Goal: Information Seeking & Learning: Learn about a topic

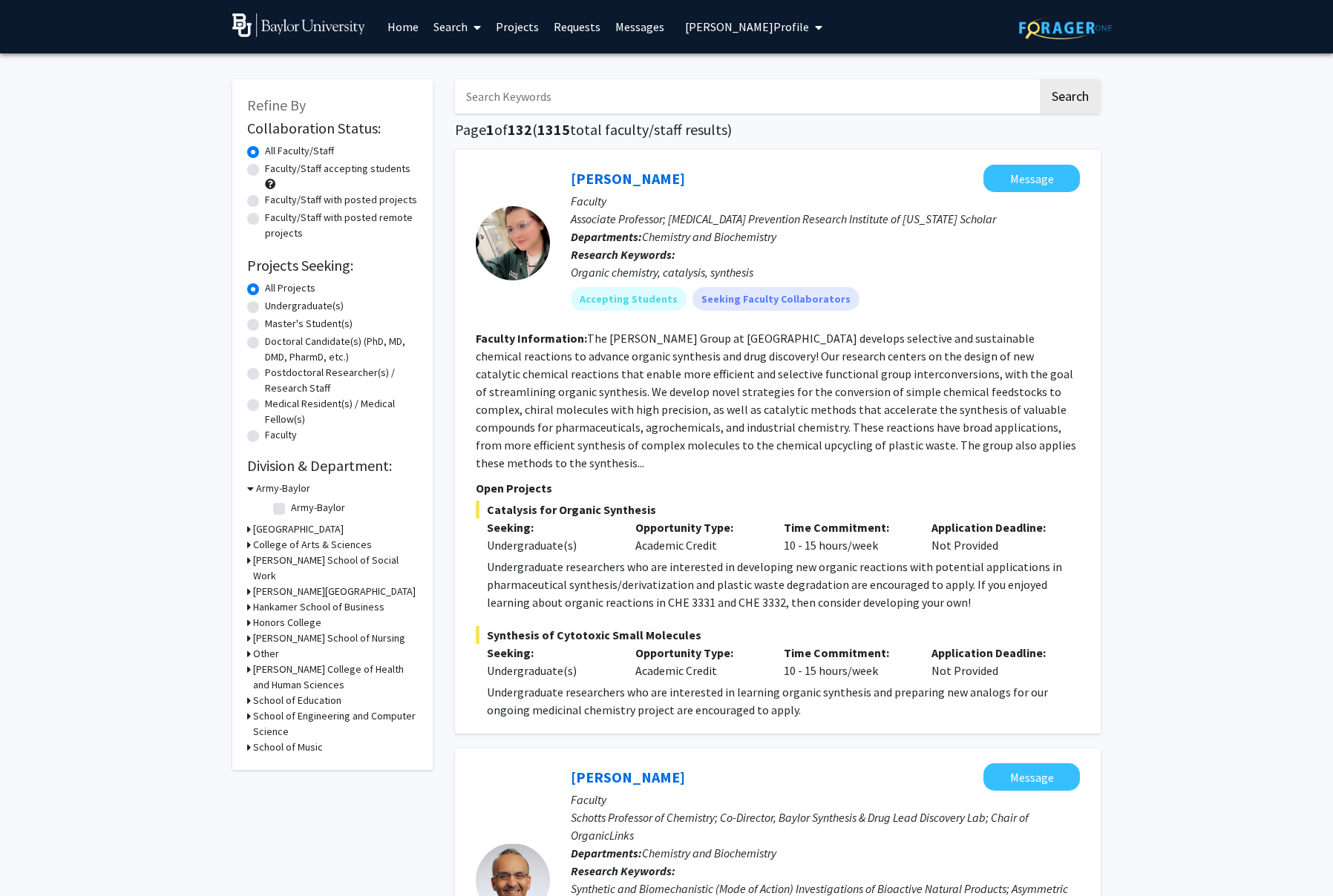
click at [535, 90] on input "Search Keywords" at bounding box center [746, 97] width 582 height 34
type input "[PERSON_NAME]"
click at [1040, 79] on button "Search" at bounding box center [1070, 97] width 61 height 34
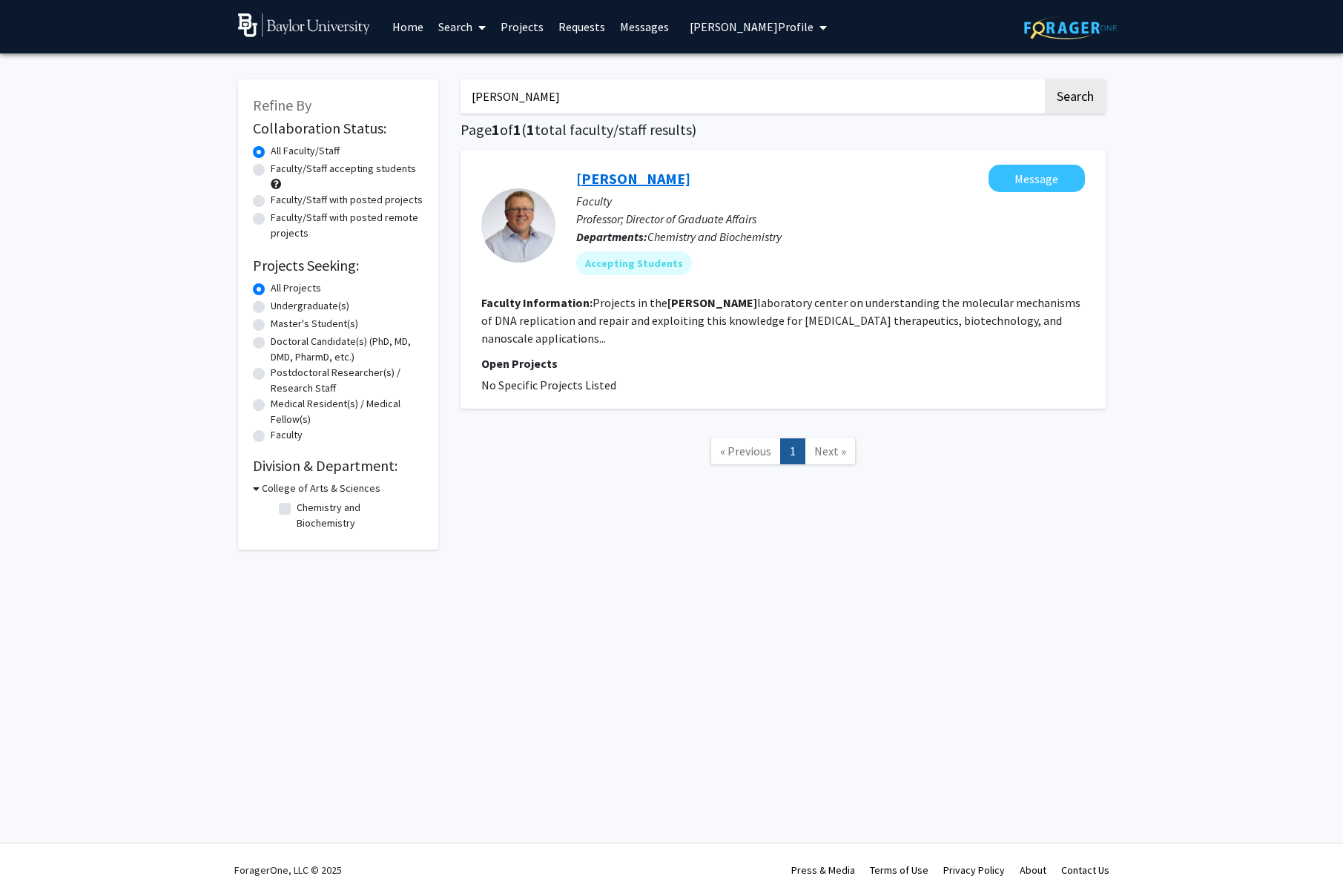
click at [640, 170] on link "[PERSON_NAME]" at bounding box center [633, 178] width 115 height 19
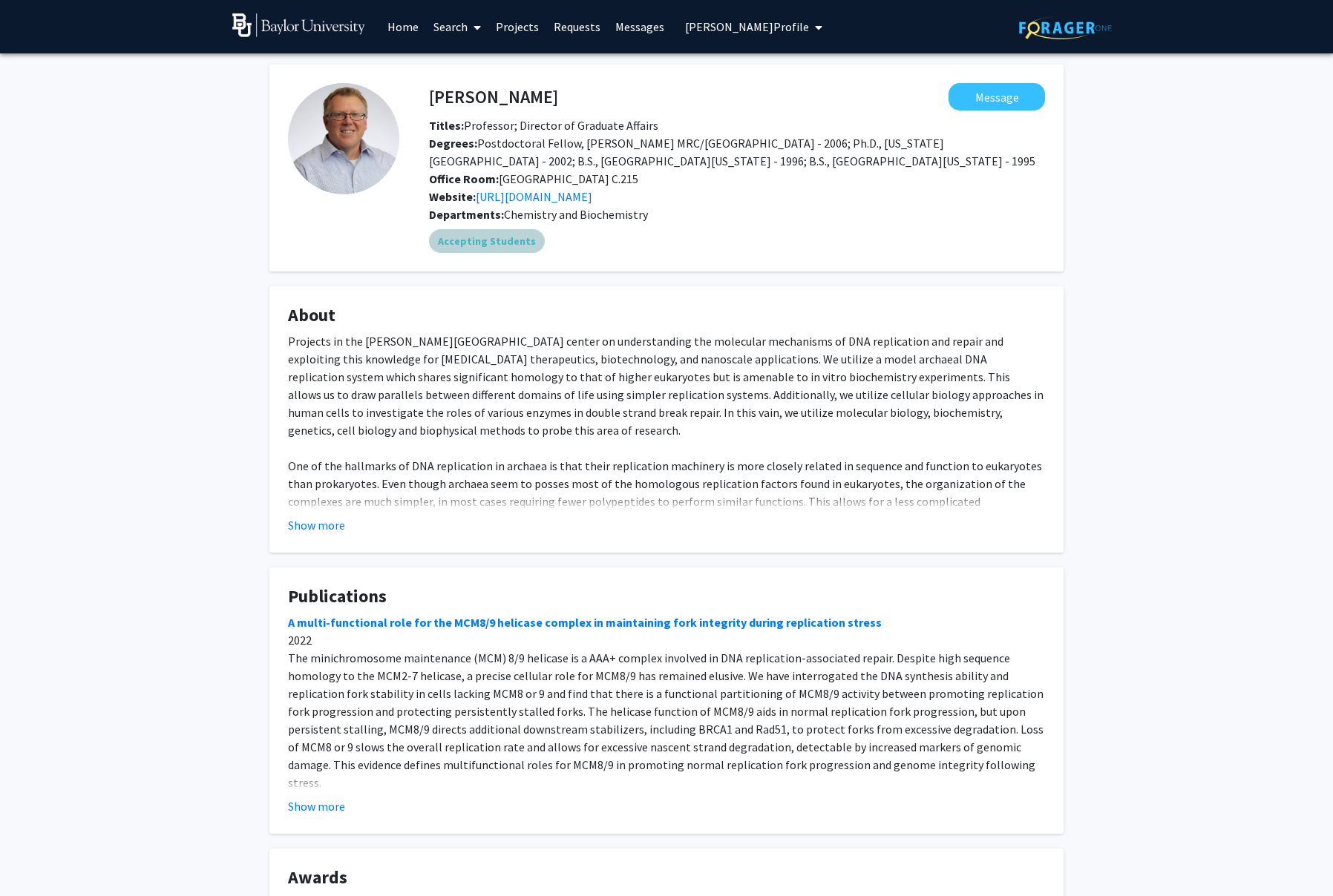
click at [486, 242] on mat-chip "Accepting Students" at bounding box center [486, 241] width 116 height 23
click at [595, 213] on span "Chemistry and Biochemistry" at bounding box center [575, 214] width 144 height 15
click at [652, 215] on div "Departments: Chemistry and Biochemistry" at bounding box center [737, 214] width 616 height 18
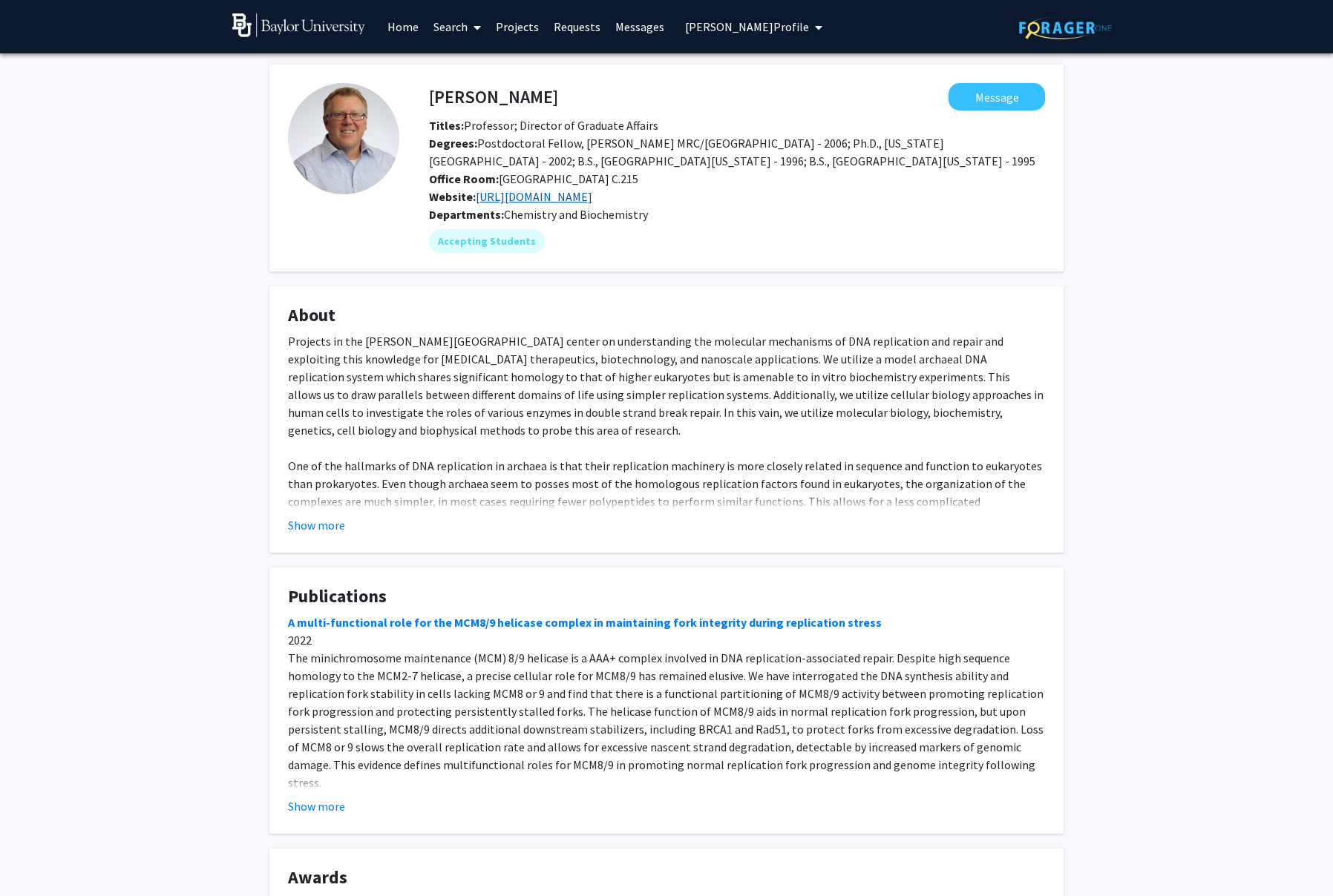
click at [592, 199] on link "[URL][DOMAIN_NAME]" at bounding box center [533, 196] width 116 height 15
click at [329, 251] on fg-profile-picture at bounding box center [343, 168] width 111 height 170
click at [333, 519] on button "Show more" at bounding box center [316, 525] width 57 height 18
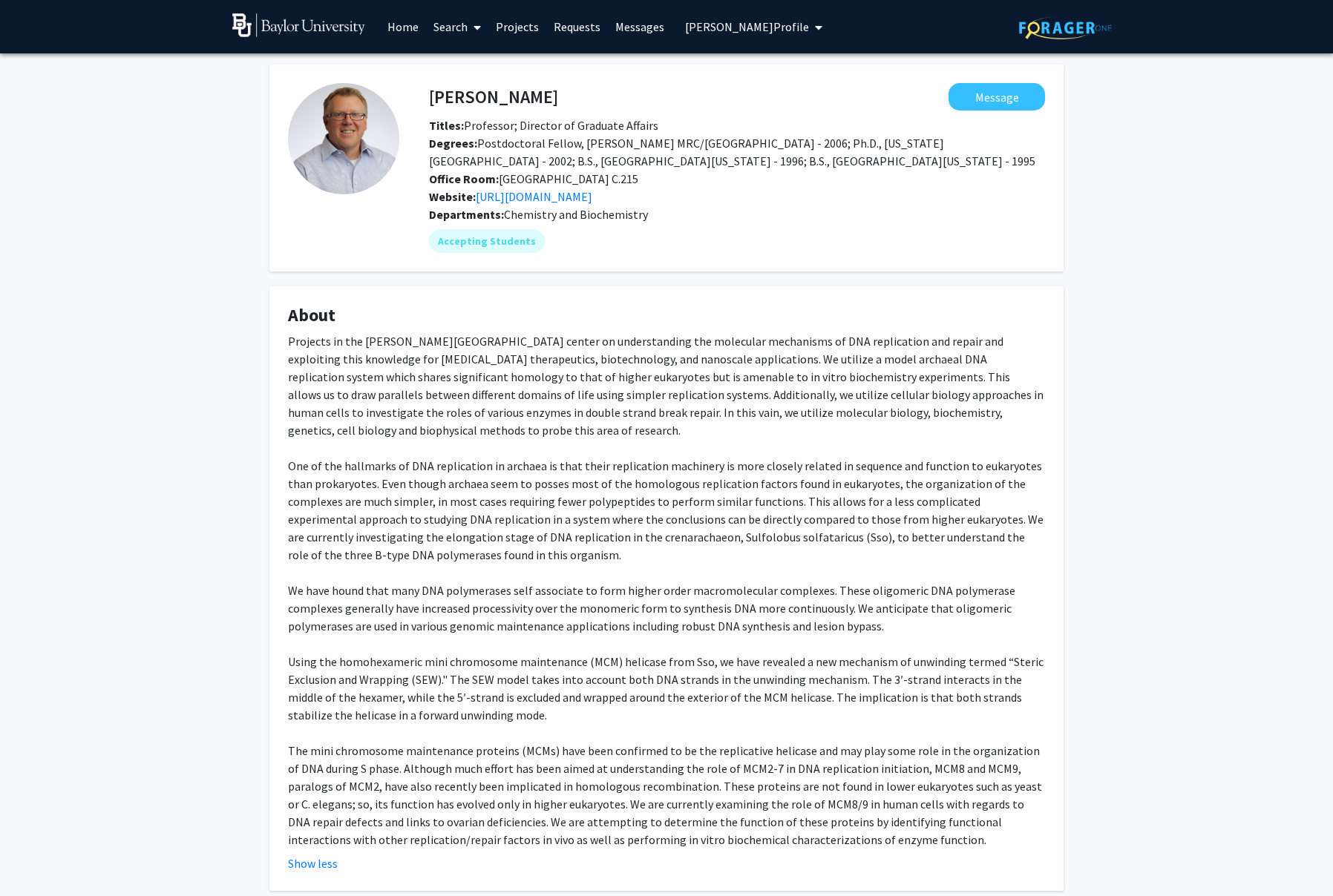
scroll to position [139, 0]
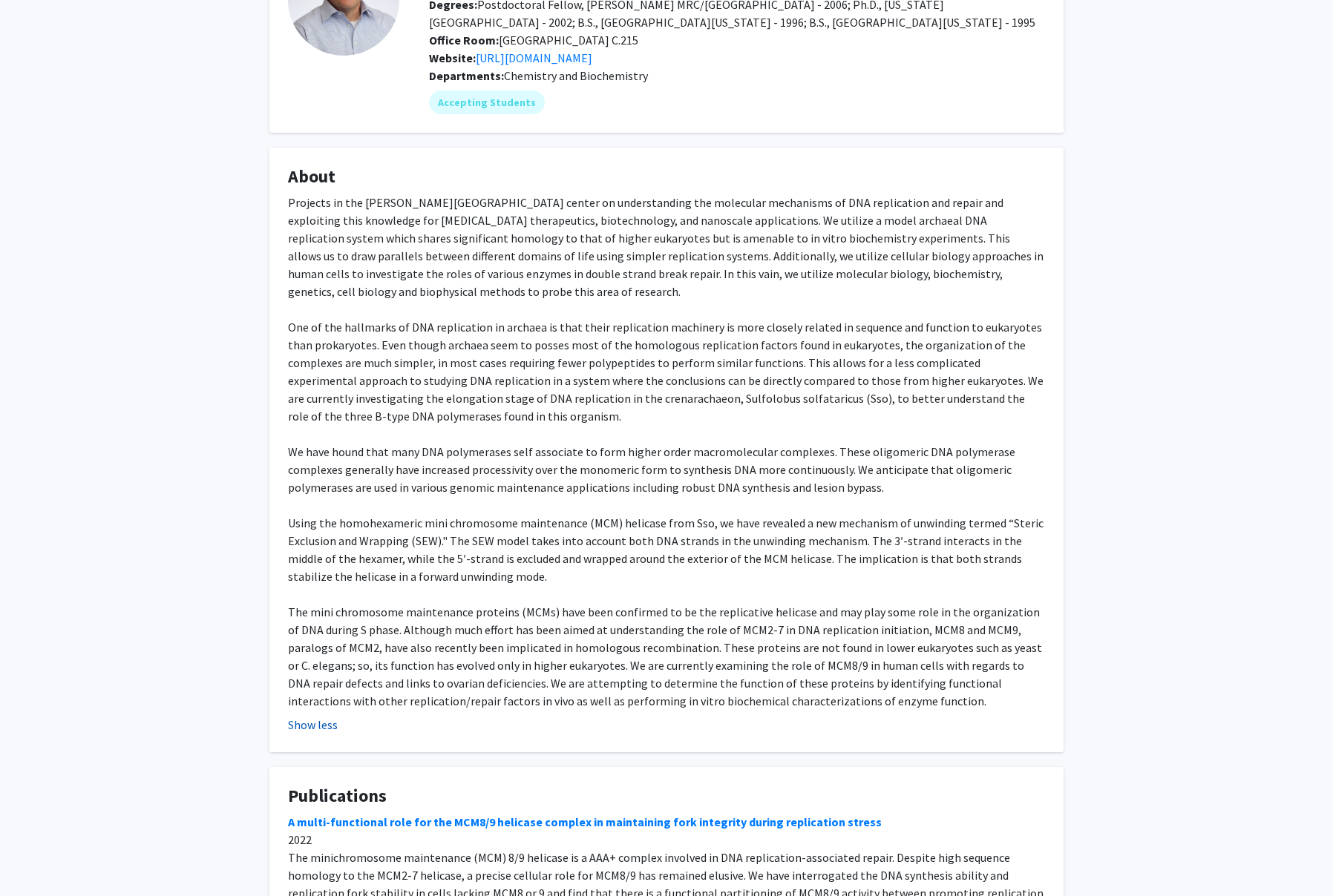
click at [331, 716] on button "Show less" at bounding box center [313, 725] width 50 height 18
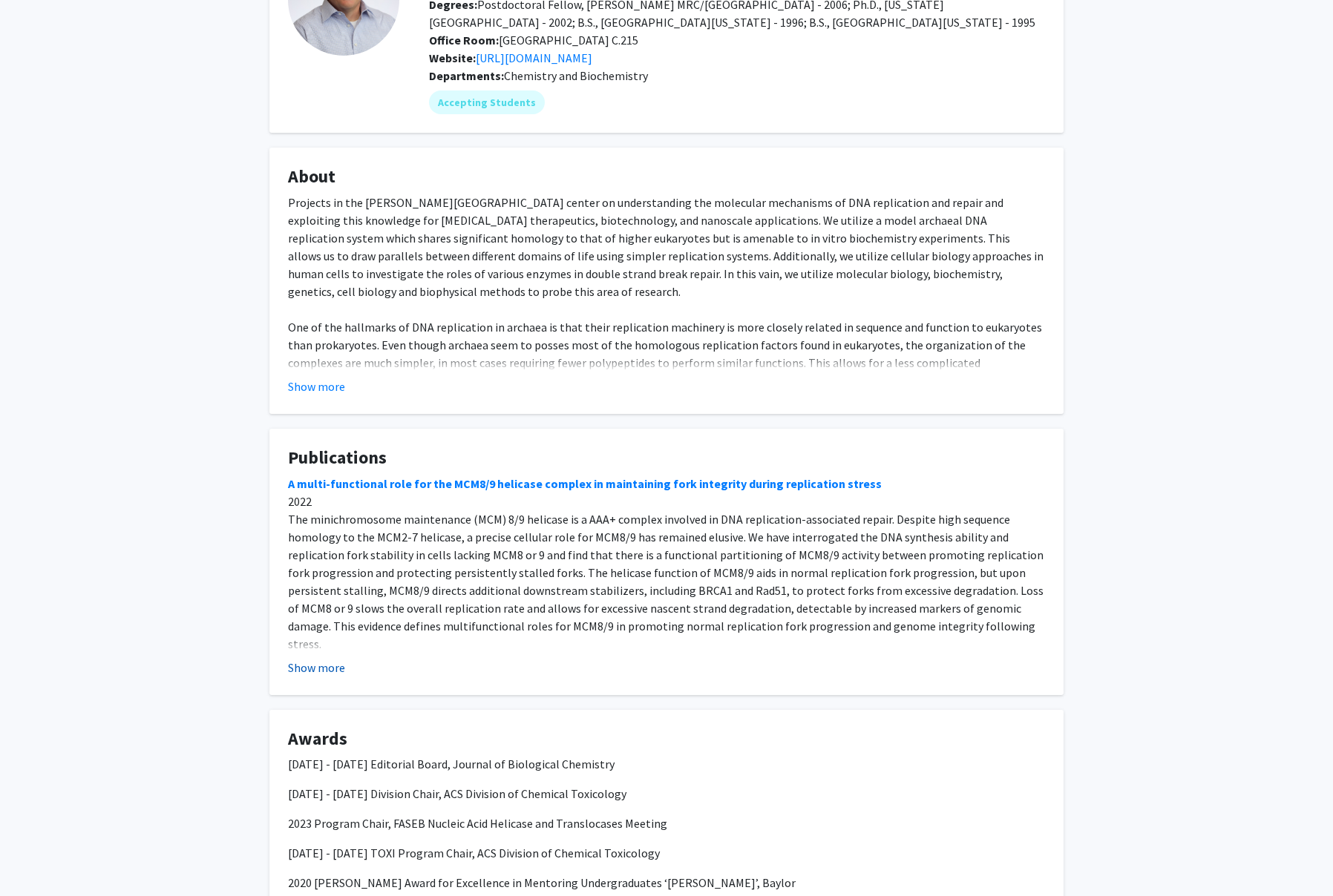
click at [320, 668] on button "Show more" at bounding box center [316, 667] width 57 height 18
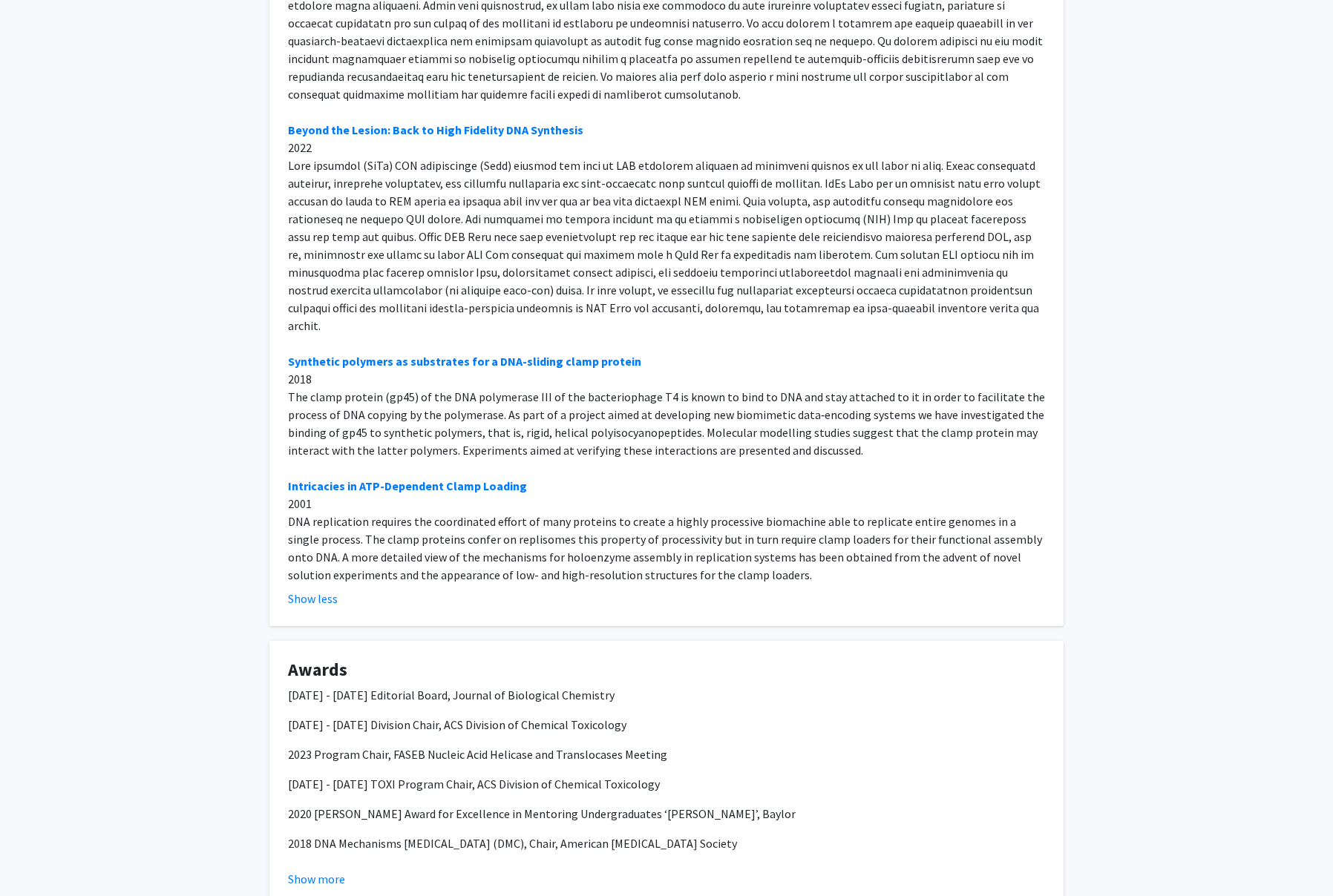
scroll to position [1023, 0]
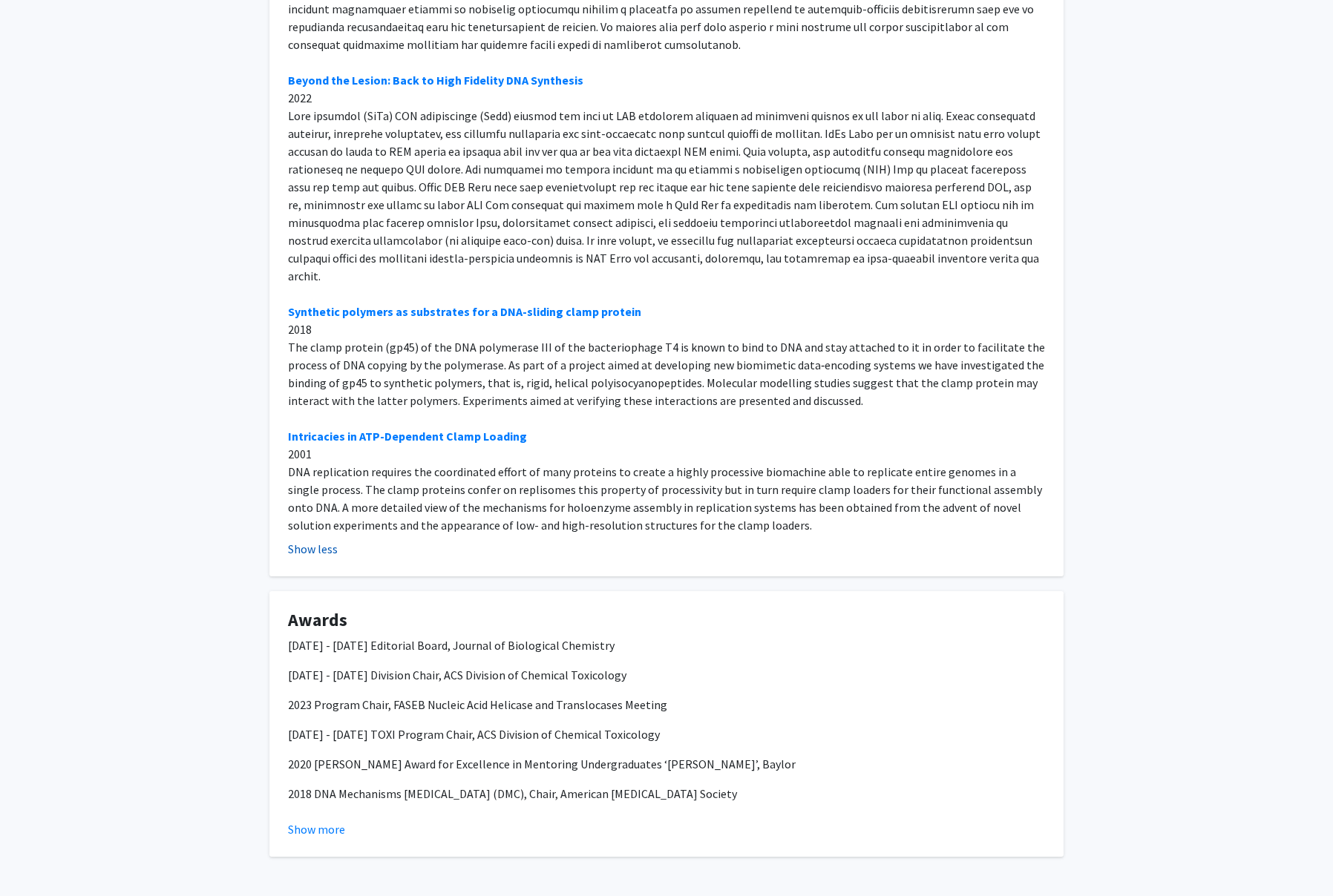
click at [313, 540] on button "Show less" at bounding box center [313, 549] width 50 height 18
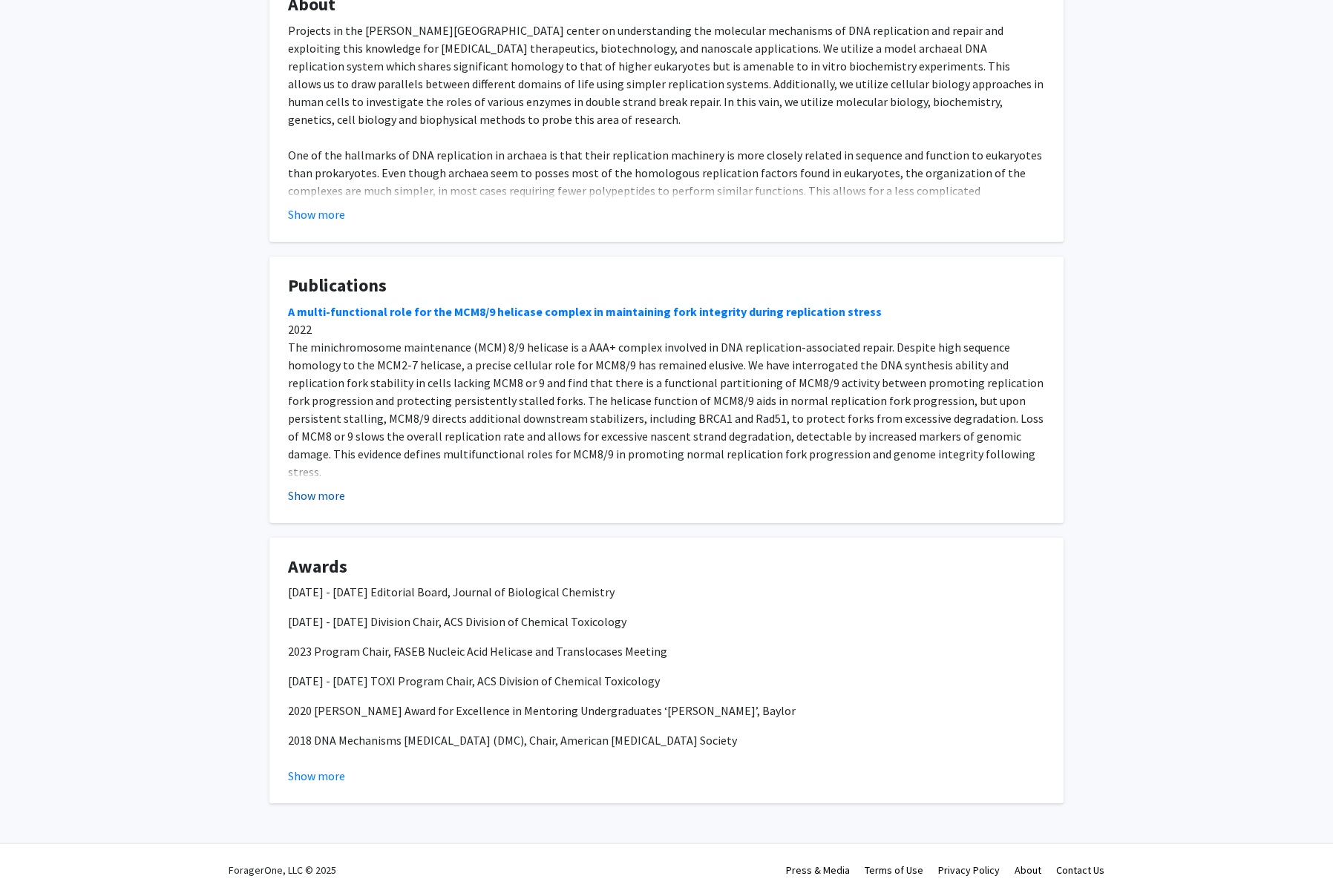
scroll to position [311, 0]
click at [325, 761] on p "[DATE] - [DATE] Research Scholar, American [MEDICAL_DATA] Society" at bounding box center [666, 770] width 757 height 18
click at [331, 784] on button "Show more" at bounding box center [316, 775] width 57 height 18
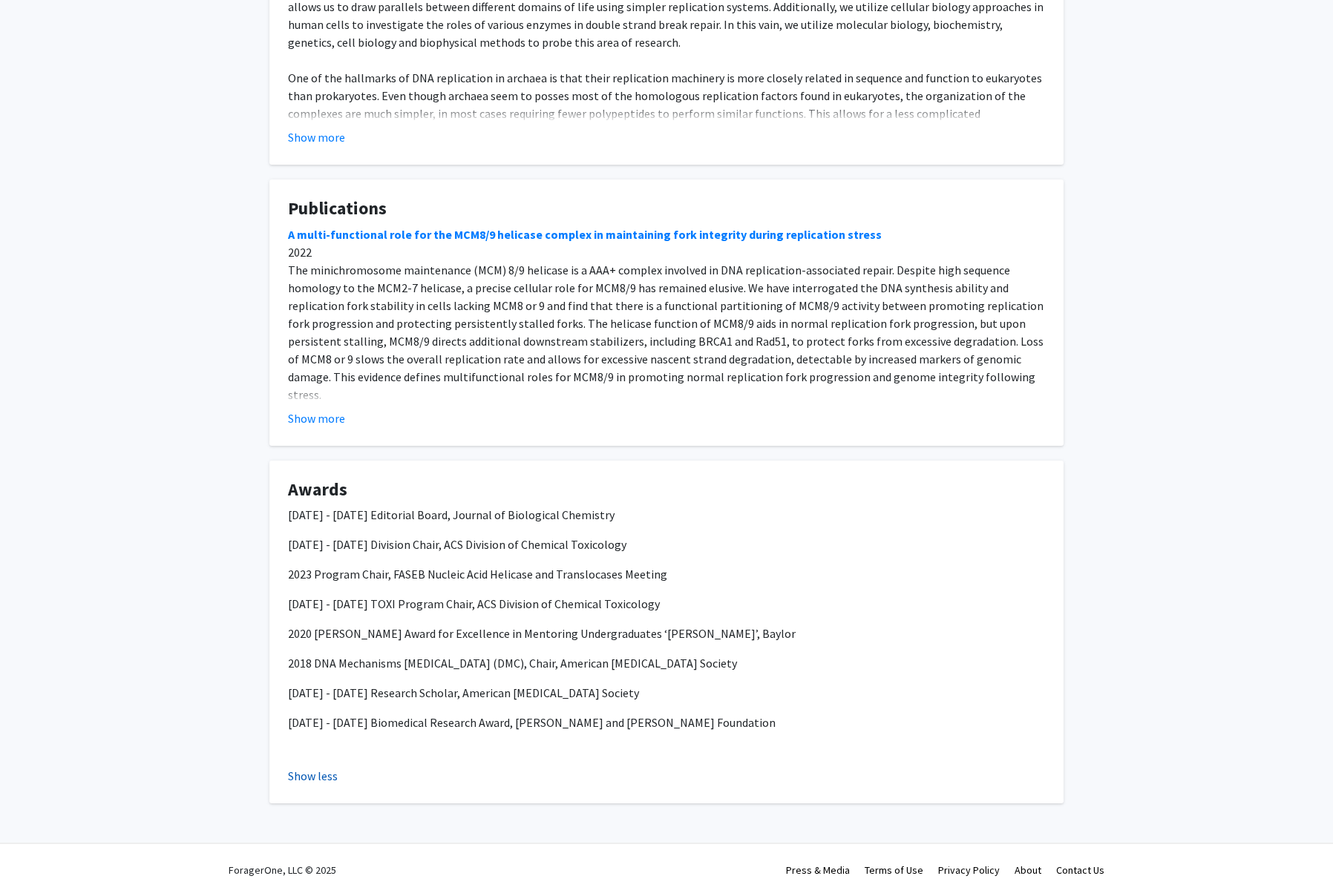
click at [314, 779] on button "Show less" at bounding box center [313, 775] width 50 height 18
